Goal: Task Accomplishment & Management: Complete application form

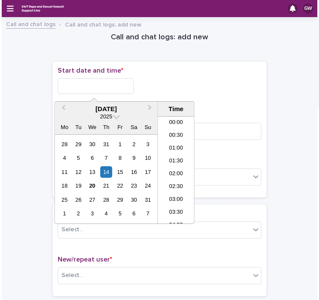
scroll to position [337, 0]
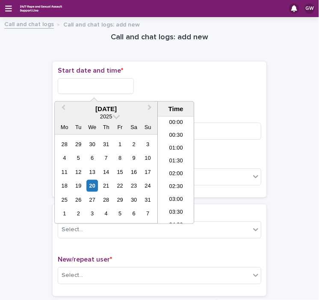
click at [86, 82] on input "text" at bounding box center [96, 86] width 76 height 16
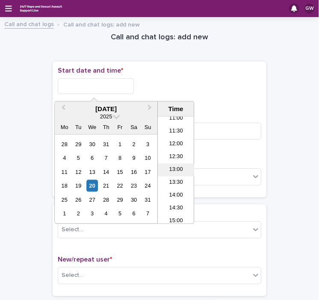
click at [178, 167] on li "13:00" at bounding box center [176, 170] width 36 height 13
type input "**********"
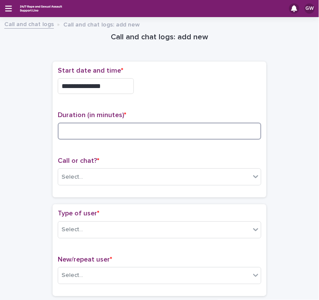
click at [70, 129] on input at bounding box center [159, 131] width 203 height 17
type input "*"
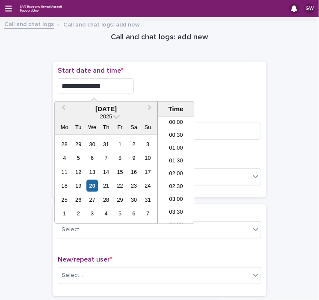
click at [101, 85] on input "**********" at bounding box center [96, 86] width 76 height 16
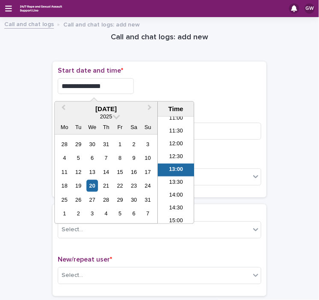
click at [103, 84] on input "**********" at bounding box center [96, 86] width 76 height 16
type input "**********"
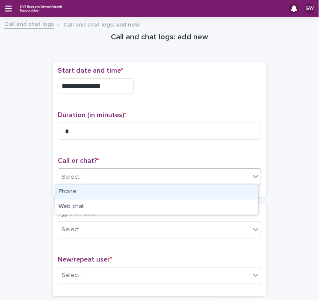
click at [82, 170] on div "Select..." at bounding box center [154, 177] width 192 height 14
click at [77, 189] on div "Phone" at bounding box center [156, 192] width 202 height 15
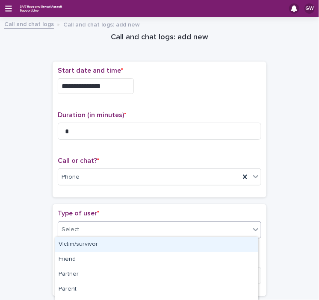
click at [82, 227] on div "Select..." at bounding box center [154, 230] width 192 height 14
click at [83, 244] on div "Victim/survivor" at bounding box center [156, 244] width 202 height 15
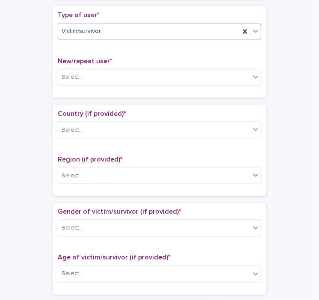
scroll to position [199, 0]
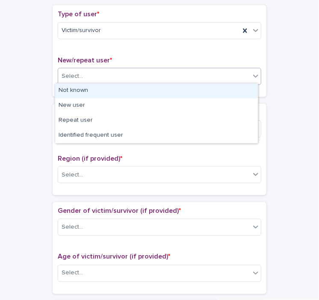
click at [95, 73] on div "Select..." at bounding box center [154, 76] width 192 height 14
click at [81, 89] on div "Not known" at bounding box center [156, 90] width 202 height 15
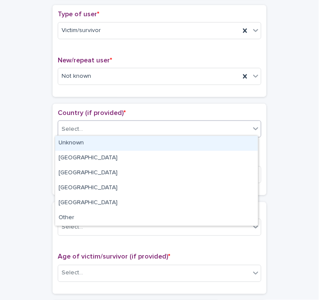
click at [77, 127] on div "Select..." at bounding box center [72, 129] width 21 height 9
click at [75, 142] on div "Unknown" at bounding box center [156, 143] width 202 height 15
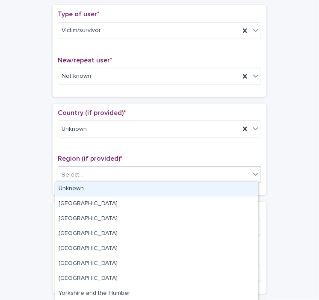
click at [75, 176] on div "Select..." at bounding box center [72, 174] width 21 height 9
click at [75, 187] on div "Unknown" at bounding box center [156, 189] width 202 height 15
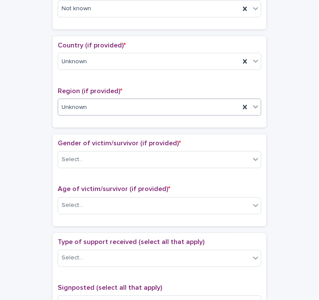
scroll to position [267, 0]
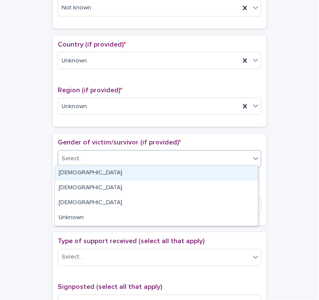
click at [84, 155] on input "text" at bounding box center [84, 159] width 1 height 8
click at [77, 171] on div "[DEMOGRAPHIC_DATA]" at bounding box center [156, 173] width 202 height 15
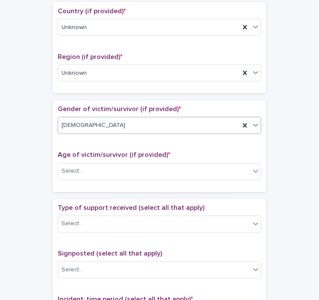
scroll to position [302, 0]
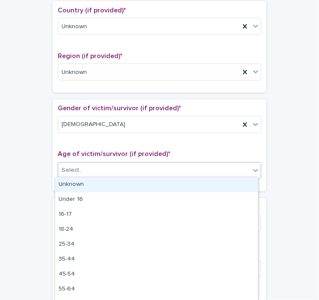
click at [76, 170] on div "Select..." at bounding box center [72, 170] width 21 height 9
click at [74, 184] on div "Unknown" at bounding box center [156, 184] width 202 height 15
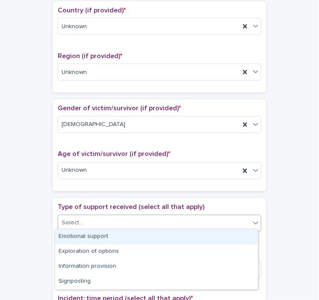
click at [84, 218] on div at bounding box center [84, 223] width 1 height 11
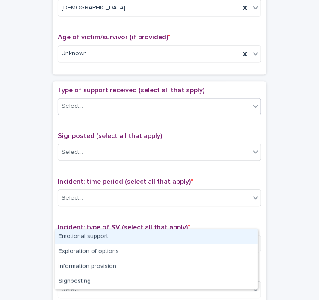
scroll to position [420, 0]
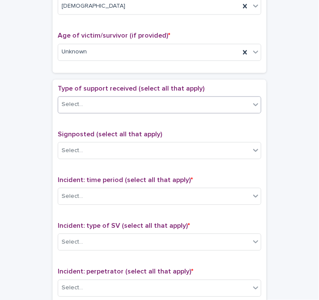
click at [251, 100] on icon at bounding box center [255, 104] width 9 height 9
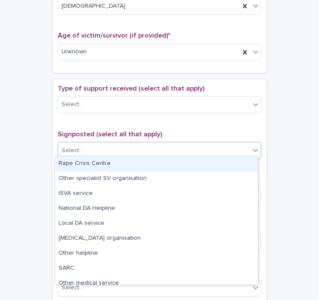
click at [252, 147] on icon at bounding box center [255, 150] width 9 height 9
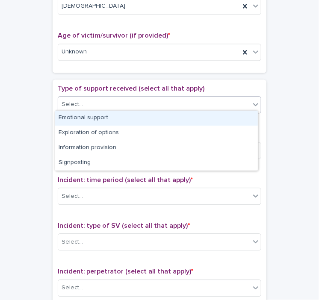
click at [253, 100] on icon at bounding box center [255, 104] width 9 height 9
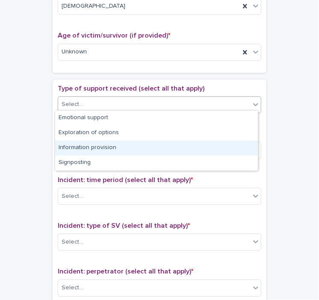
click at [132, 151] on div "Information provision" at bounding box center [156, 148] width 202 height 15
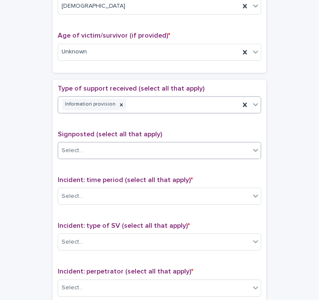
click at [120, 146] on div "Select..." at bounding box center [154, 151] width 192 height 14
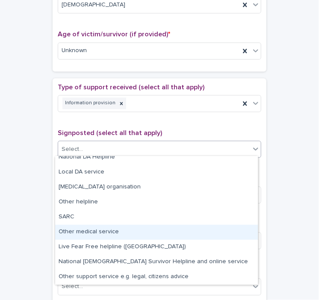
scroll to position [422, 0]
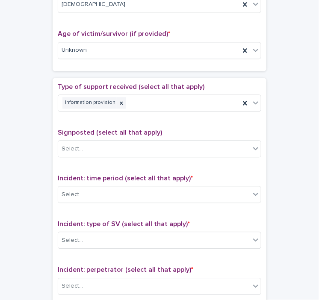
click at [18, 258] on div "**********" at bounding box center [160, 32] width 302 height 865
click at [118, 103] on icon at bounding box center [121, 103] width 6 height 6
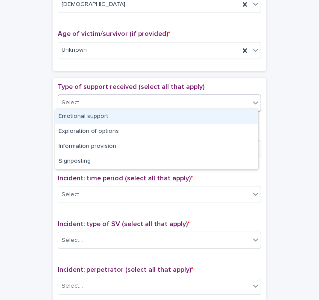
click at [253, 101] on icon at bounding box center [255, 102] width 5 height 3
click at [181, 117] on div "Emotional support" at bounding box center [156, 116] width 202 height 15
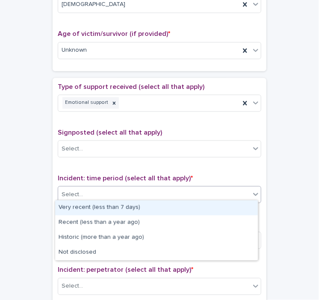
click at [147, 191] on div "Select..." at bounding box center [154, 195] width 192 height 14
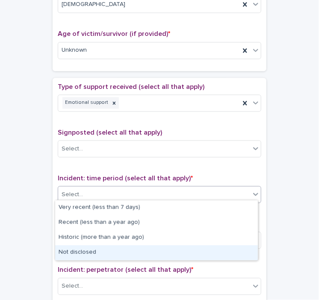
click at [100, 254] on div "Not disclosed" at bounding box center [156, 252] width 202 height 15
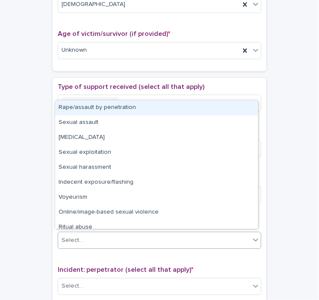
click at [113, 236] on div "Select..." at bounding box center [154, 240] width 192 height 14
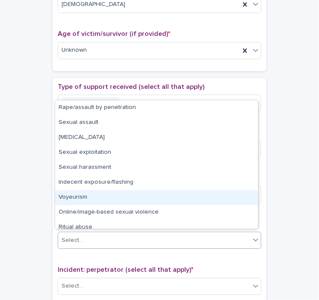
scroll to position [21, 0]
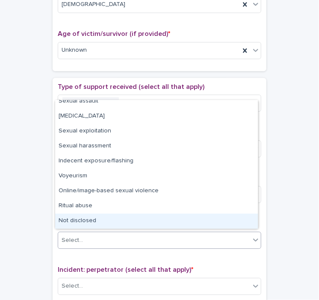
click at [106, 219] on div "Not disclosed" at bounding box center [156, 221] width 202 height 15
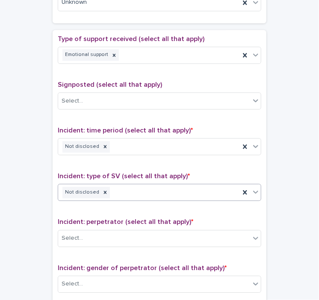
scroll to position [472, 0]
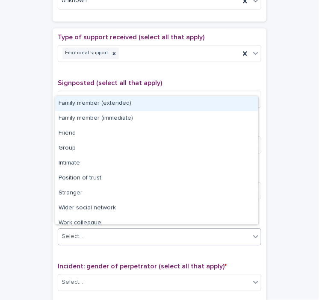
click at [114, 231] on div "Select..." at bounding box center [154, 236] width 192 height 14
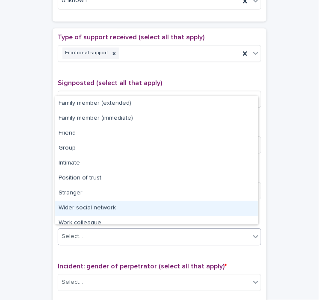
scroll to position [36, 0]
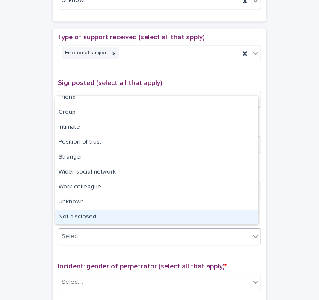
click at [110, 218] on div "Not disclosed" at bounding box center [156, 217] width 202 height 15
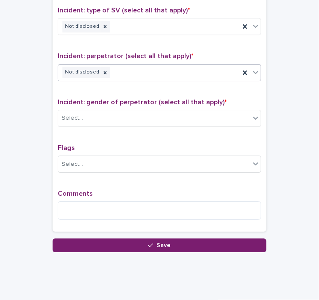
scroll to position [651, 0]
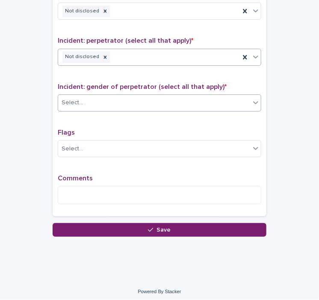
click at [99, 101] on div "Select..." at bounding box center [154, 103] width 192 height 14
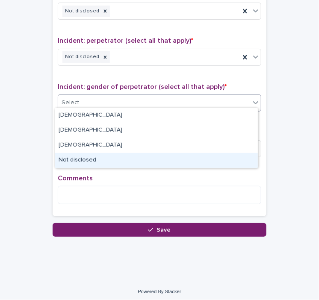
click at [96, 164] on div "Not disclosed" at bounding box center [156, 160] width 202 height 15
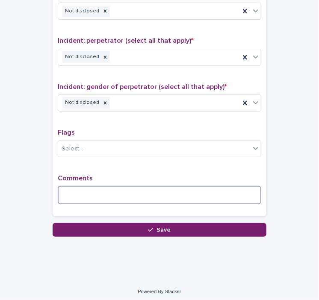
click at [96, 188] on textarea at bounding box center [159, 195] width 203 height 18
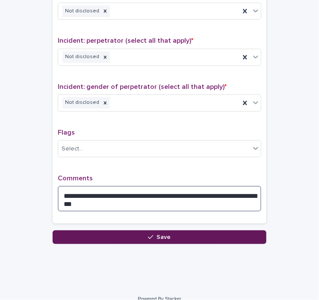
type textarea "**********"
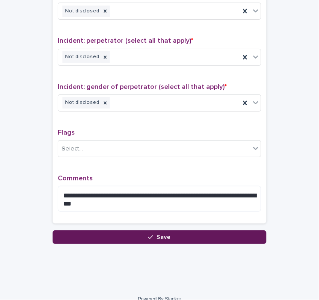
click at [157, 234] on span "Save" at bounding box center [164, 237] width 14 height 6
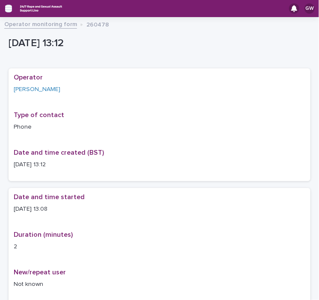
click at [9, 6] on icon "button" at bounding box center [8, 9] width 7 height 6
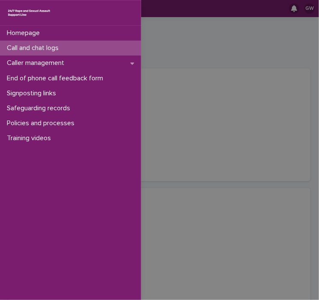
click at [50, 47] on p "Call and chat logs" at bounding box center [34, 48] width 62 height 8
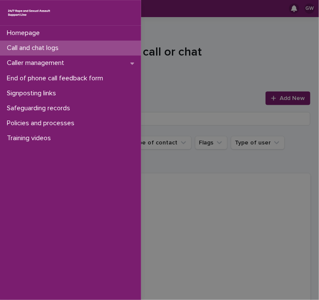
click at [267, 98] on div "Homepage Call and chat logs Caller management End of phone call feedback form S…" at bounding box center [159, 150] width 319 height 300
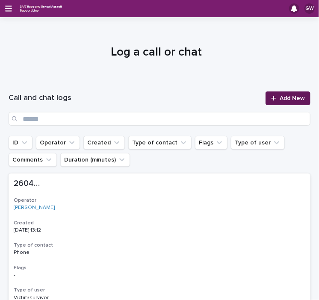
click at [271, 99] on icon at bounding box center [273, 98] width 5 height 6
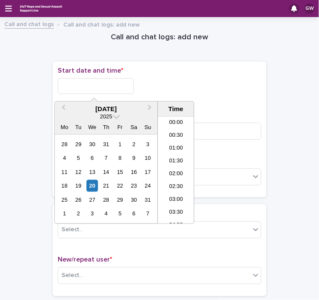
scroll to position [286, 0]
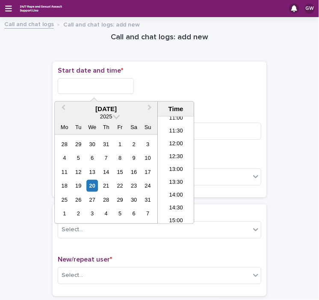
click at [102, 87] on input "text" at bounding box center [96, 86] width 76 height 16
click at [183, 172] on li "13:00" at bounding box center [176, 170] width 36 height 13
click at [109, 85] on input "**********" at bounding box center [96, 86] width 76 height 16
click at [96, 82] on input "**********" at bounding box center [96, 86] width 76 height 16
type input "**********"
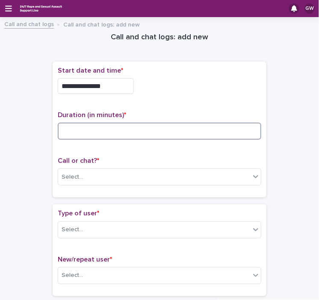
click at [94, 135] on input at bounding box center [159, 131] width 203 height 17
type input "*"
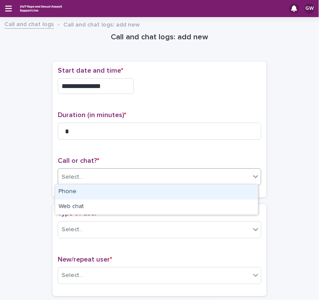
click at [103, 173] on div "Select..." at bounding box center [154, 177] width 192 height 14
click at [106, 192] on div "Phone" at bounding box center [156, 192] width 202 height 15
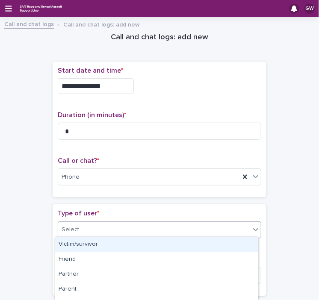
click at [97, 224] on div "Select..." at bounding box center [154, 230] width 192 height 14
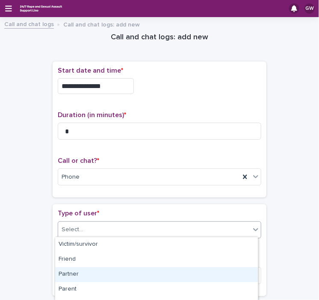
scroll to position [161, 0]
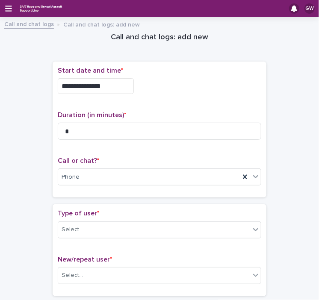
drag, startPoint x: 99, startPoint y: 279, endPoint x: 26, endPoint y: 260, distance: 75.9
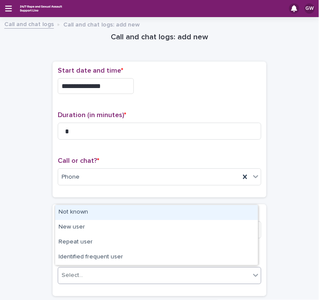
click at [99, 270] on div "Select..." at bounding box center [154, 275] width 192 height 14
click at [100, 212] on div "Not known" at bounding box center [156, 212] width 202 height 15
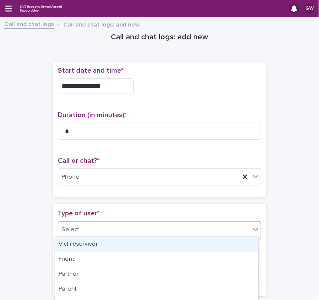
click at [100, 227] on div "Select..." at bounding box center [154, 230] width 192 height 14
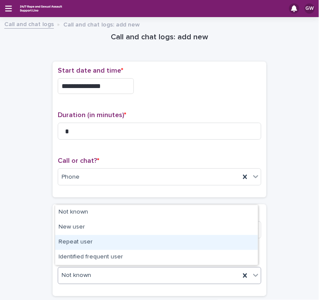
drag, startPoint x: 80, startPoint y: 277, endPoint x: 122, endPoint y: 238, distance: 57.1
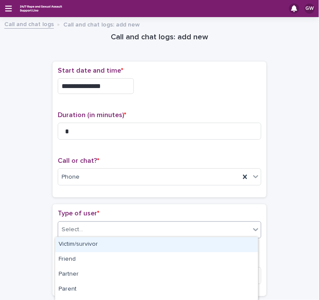
click at [94, 226] on div "Select..." at bounding box center [154, 230] width 192 height 14
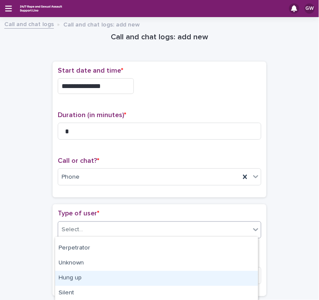
click at [71, 279] on div "Hung up" at bounding box center [156, 278] width 202 height 15
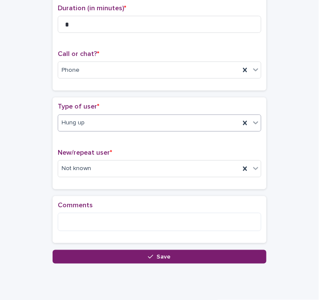
scroll to position [108, 0]
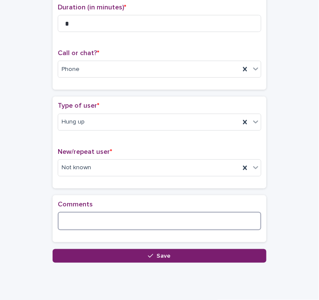
click at [103, 215] on textarea at bounding box center [159, 221] width 203 height 18
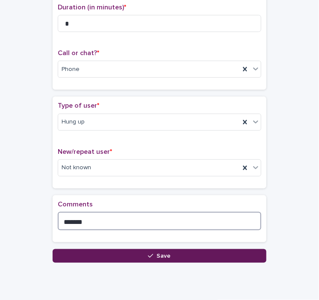
type textarea "*******"
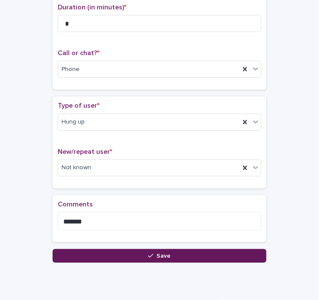
click at [130, 253] on button "Save" at bounding box center [160, 256] width 214 height 14
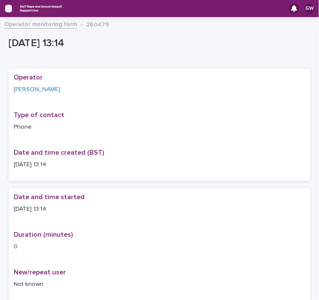
click at [10, 9] on icon "button" at bounding box center [8, 9] width 7 height 6
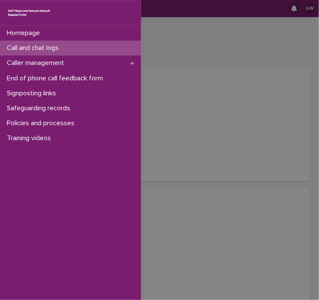
click at [58, 49] on p "Call and chat logs" at bounding box center [34, 48] width 62 height 8
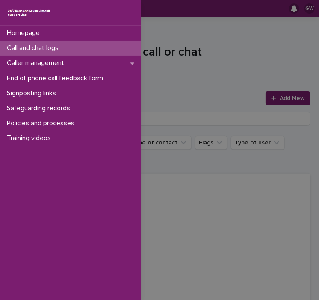
click at [267, 97] on div "Homepage Call and chat logs Caller management End of phone call feedback form S…" at bounding box center [159, 150] width 319 height 300
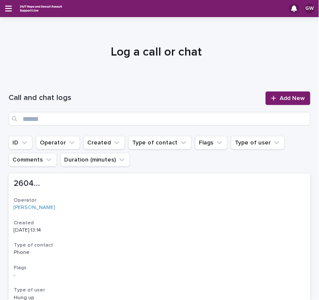
click at [271, 97] on icon at bounding box center [273, 98] width 5 height 6
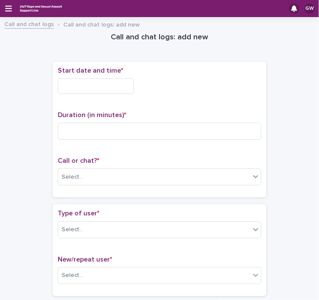
click at [129, 82] on input "text" at bounding box center [96, 86] width 76 height 16
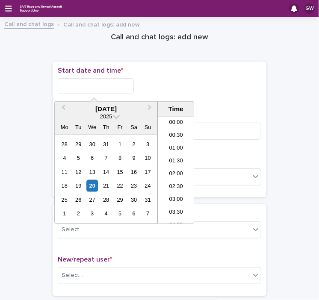
scroll to position [286, 0]
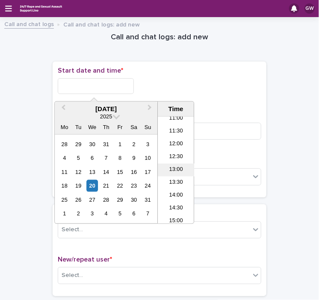
click at [178, 168] on li "13:00" at bounding box center [176, 170] width 36 height 13
click at [104, 81] on input "**********" at bounding box center [96, 86] width 76 height 16
click at [95, 86] on input "**********" at bounding box center [96, 86] width 76 height 16
type input "**********"
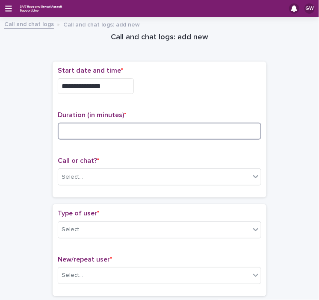
click at [82, 129] on input at bounding box center [159, 131] width 203 height 17
type input "**"
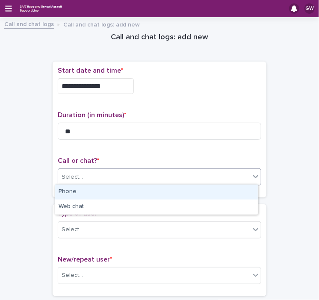
click at [96, 173] on div "Select..." at bounding box center [154, 177] width 192 height 14
click at [85, 192] on div "Phone" at bounding box center [156, 192] width 202 height 15
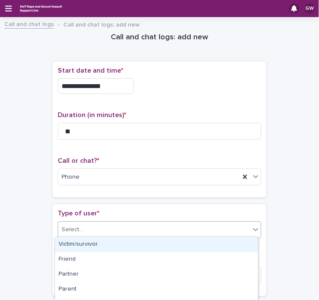
click at [85, 225] on div "Select..." at bounding box center [154, 230] width 192 height 14
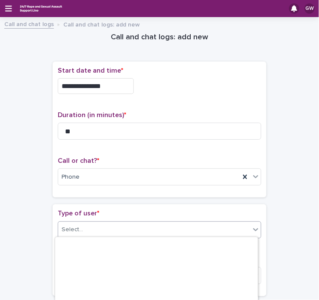
scroll to position [161, 0]
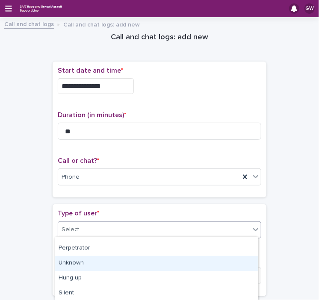
click at [68, 262] on div "Unknown" at bounding box center [156, 263] width 202 height 15
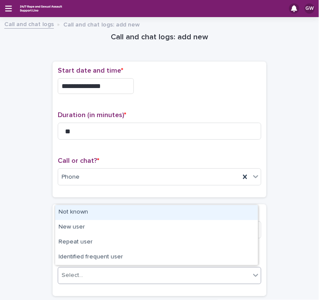
click at [79, 275] on div "Select..." at bounding box center [72, 275] width 21 height 9
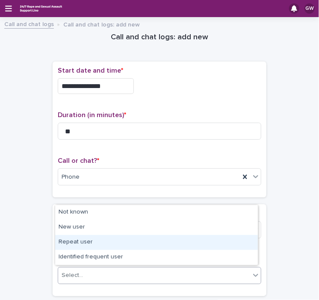
click at [79, 246] on div "Repeat user" at bounding box center [156, 242] width 202 height 15
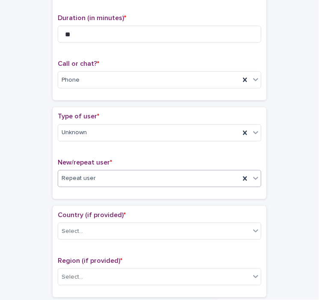
scroll to position [97, 0]
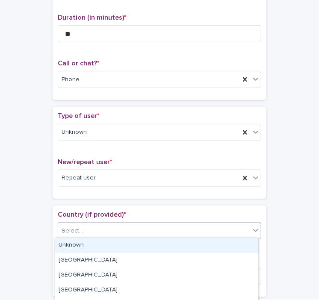
click at [85, 226] on div "Select..." at bounding box center [154, 231] width 192 height 14
click at [74, 246] on div "Unknown" at bounding box center [156, 245] width 202 height 15
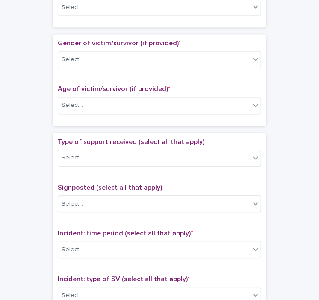
scroll to position [367, 0]
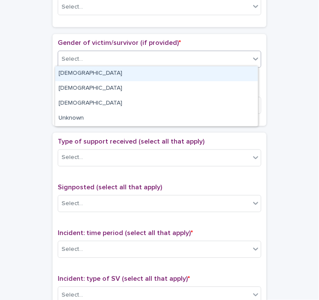
click at [71, 60] on div "Select..." at bounding box center [72, 59] width 21 height 9
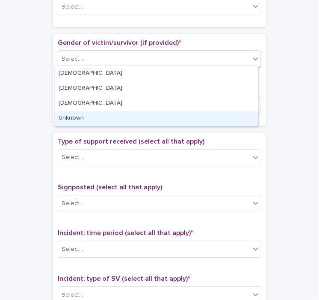
click at [67, 119] on div "Unknown" at bounding box center [156, 118] width 202 height 15
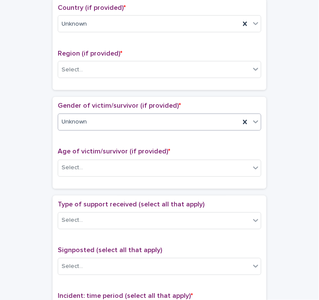
scroll to position [304, 0]
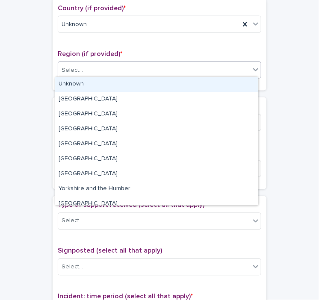
click at [74, 70] on div "Select..." at bounding box center [72, 70] width 21 height 9
click at [74, 83] on div "Unknown" at bounding box center [156, 84] width 202 height 15
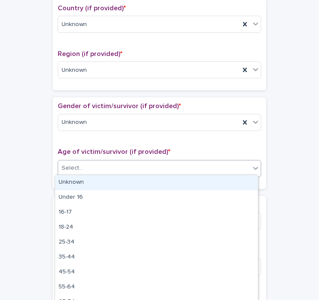
click at [88, 167] on div "Select..." at bounding box center [154, 168] width 192 height 14
click at [85, 181] on div "Unknown" at bounding box center [156, 182] width 202 height 15
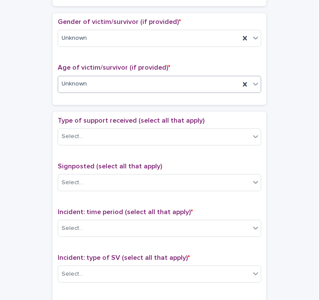
scroll to position [389, 0]
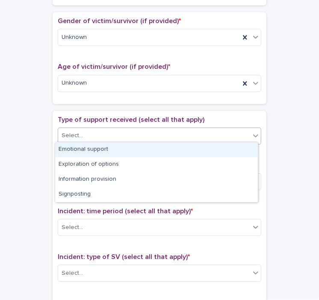
click at [97, 134] on div "Select..." at bounding box center [154, 136] width 192 height 14
click at [92, 150] on div "Emotional support" at bounding box center [156, 149] width 202 height 15
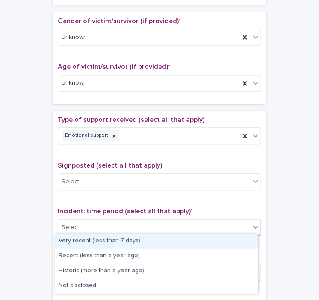
click at [76, 226] on div "Select..." at bounding box center [72, 227] width 21 height 9
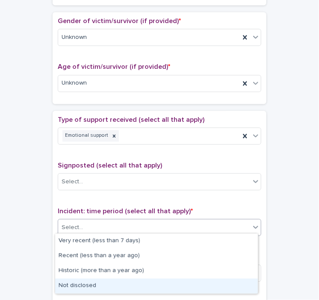
click at [75, 285] on div "Not disclosed" at bounding box center [156, 285] width 202 height 15
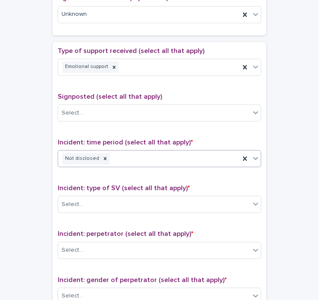
scroll to position [459, 0]
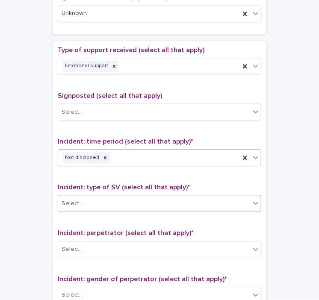
click at [85, 201] on div "Select..." at bounding box center [154, 203] width 192 height 14
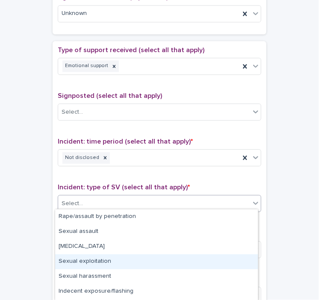
scroll to position [59, 0]
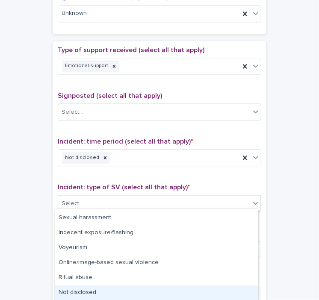
click at [84, 295] on div "Not disclosed" at bounding box center [156, 292] width 202 height 15
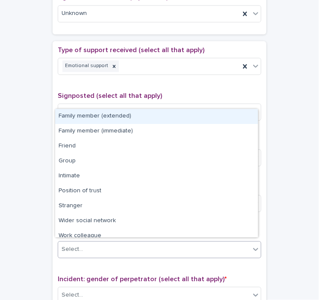
click at [92, 243] on div "Select..." at bounding box center [154, 249] width 192 height 14
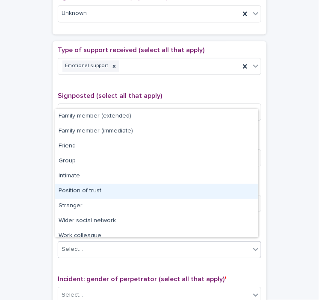
scroll to position [36, 0]
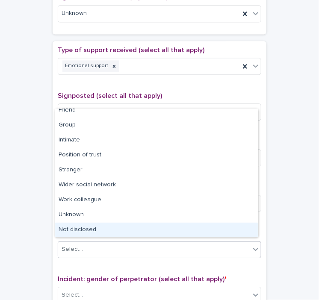
click at [82, 230] on div "Not disclosed" at bounding box center [156, 230] width 202 height 15
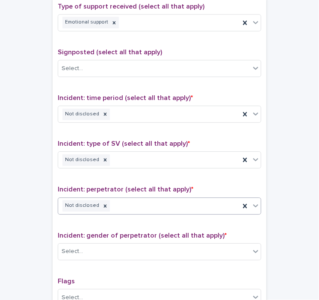
scroll to position [502, 0]
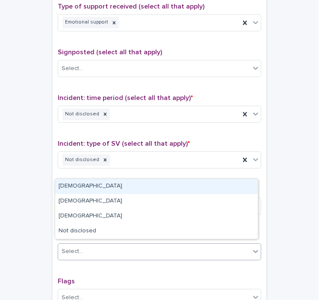
click at [76, 248] on div "Select..." at bounding box center [72, 251] width 21 height 9
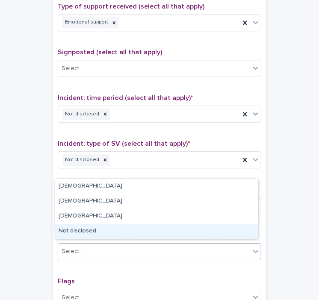
click at [82, 234] on div "Not disclosed" at bounding box center [156, 231] width 202 height 15
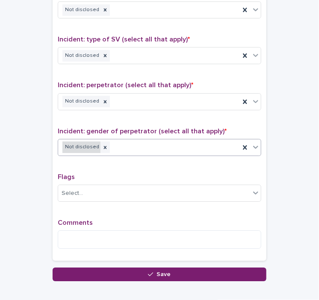
scroll to position [608, 0]
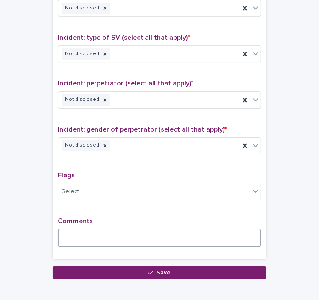
click at [92, 238] on textarea at bounding box center [159, 238] width 203 height 18
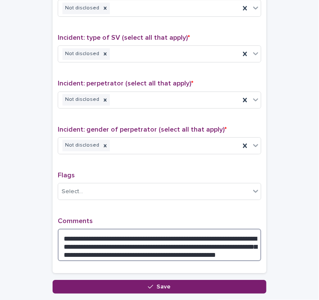
click at [231, 241] on textarea "**********" at bounding box center [159, 245] width 203 height 32
click at [246, 240] on textarea "**********" at bounding box center [159, 245] width 203 height 32
click at [94, 251] on textarea "**********" at bounding box center [159, 245] width 203 height 32
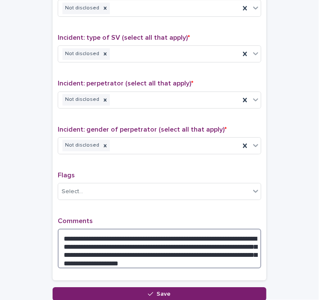
click at [153, 255] on textarea "**********" at bounding box center [159, 249] width 203 height 40
click at [181, 247] on textarea "**********" at bounding box center [159, 249] width 203 height 40
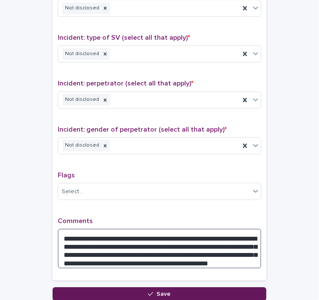
type textarea "**********"
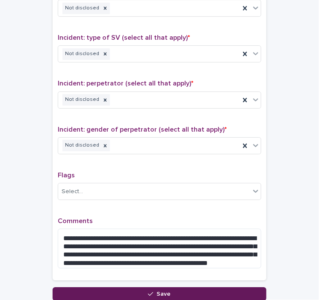
click at [180, 293] on button "Save" at bounding box center [160, 294] width 214 height 14
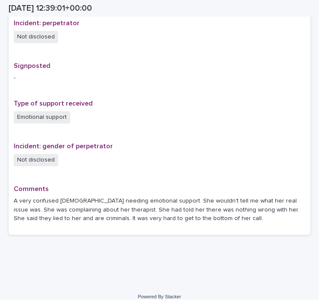
scroll to position [534, 0]
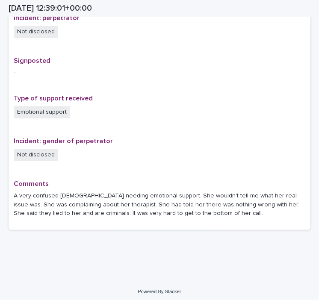
click at [188, 211] on p "A very confused [DEMOGRAPHIC_DATA] needing emotional support. She wouldn't tell…" at bounding box center [159, 204] width 291 height 26
click at [190, 212] on p "A very confused [DEMOGRAPHIC_DATA] needing emotional support. She wouldn't tell…" at bounding box center [159, 204] width 291 height 26
click at [198, 212] on p "A very confused [DEMOGRAPHIC_DATA] needing emotional support. She wouldn't tell…" at bounding box center [159, 204] width 291 height 26
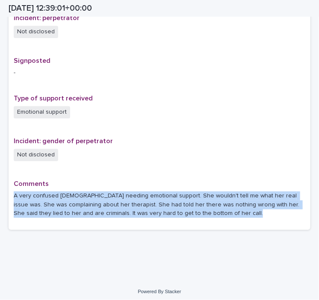
click at [198, 212] on p "A very confused [DEMOGRAPHIC_DATA] needing emotional support. She wouldn't tell…" at bounding box center [159, 204] width 291 height 26
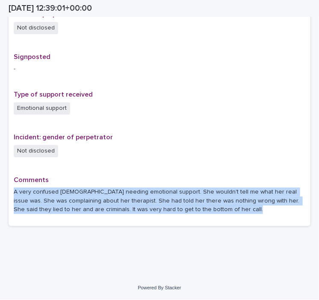
click at [198, 212] on p "A very confused [DEMOGRAPHIC_DATA] needing emotional support. She wouldn't tell…" at bounding box center [159, 201] width 291 height 26
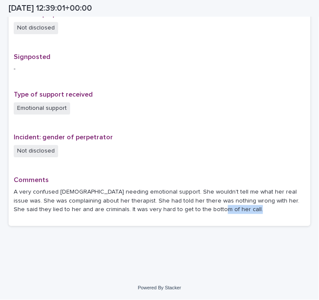
click at [198, 212] on p "A very confused [DEMOGRAPHIC_DATA] needing emotional support. She wouldn't tell…" at bounding box center [159, 201] width 291 height 26
click at [195, 211] on p "A very confused [DEMOGRAPHIC_DATA] needing emotional support. She wouldn't tell…" at bounding box center [159, 201] width 291 height 26
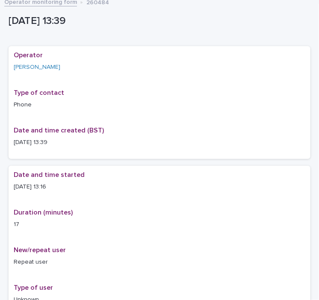
scroll to position [0, 0]
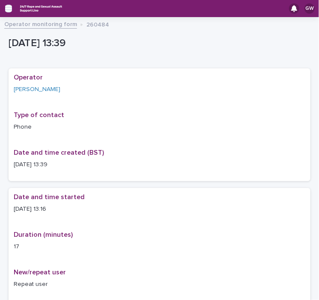
click at [8, 9] on icon "button" at bounding box center [8, 9] width 7 height 6
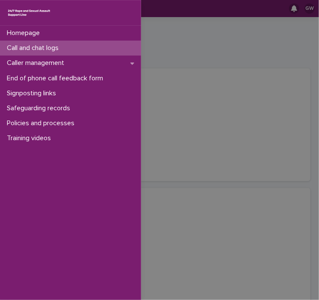
click at [43, 48] on p "Call and chat logs" at bounding box center [34, 48] width 62 height 8
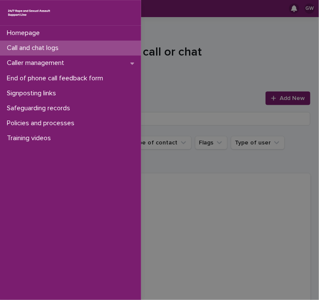
click at [259, 93] on div "Homepage Call and chat logs Caller management End of phone call feedback form S…" at bounding box center [159, 150] width 319 height 300
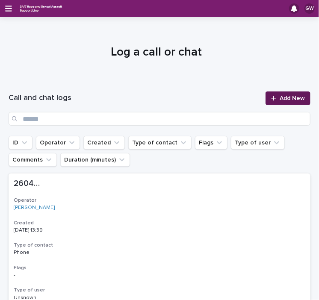
click at [271, 97] on icon at bounding box center [273, 98] width 5 height 6
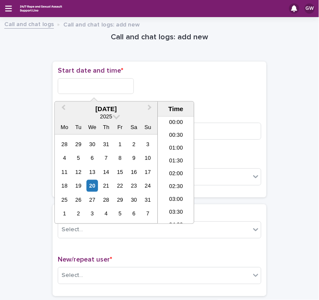
scroll to position [299, 0]
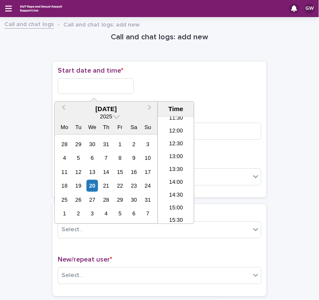
click at [129, 84] on input "text" at bounding box center [96, 86] width 76 height 16
click at [173, 158] on li "13:00" at bounding box center [176, 157] width 36 height 13
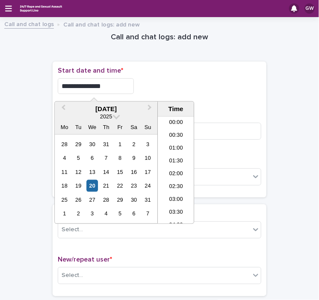
click at [103, 82] on input "**********" at bounding box center [96, 86] width 76 height 16
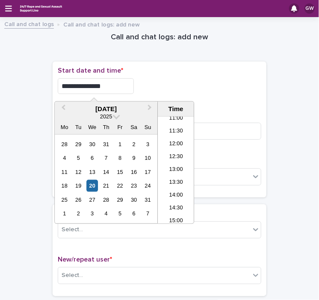
type input "**********"
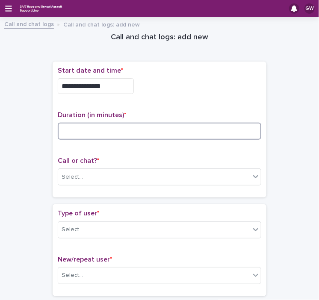
click at [106, 123] on input at bounding box center [159, 131] width 203 height 17
